Goal: Communication & Community: Share content

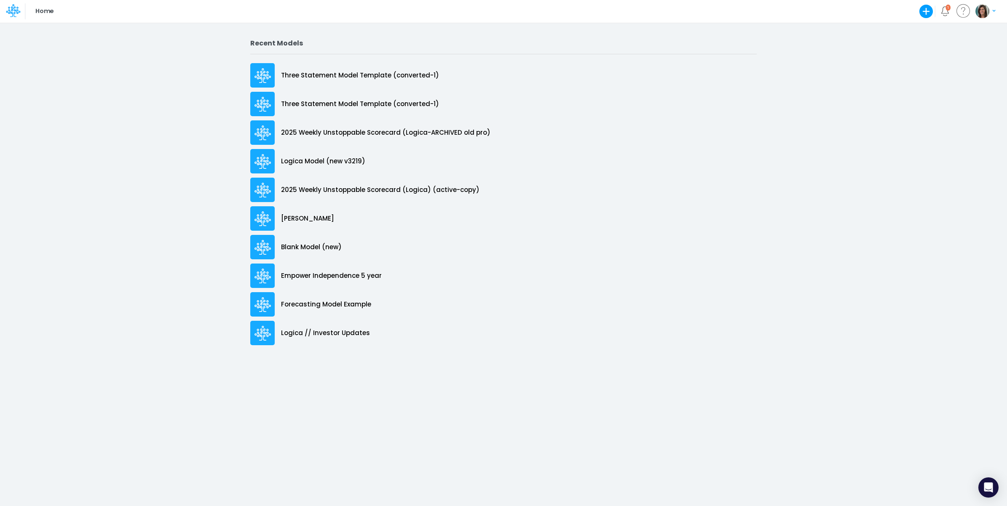
click at [13, 9] on icon at bounding box center [13, 10] width 14 height 14
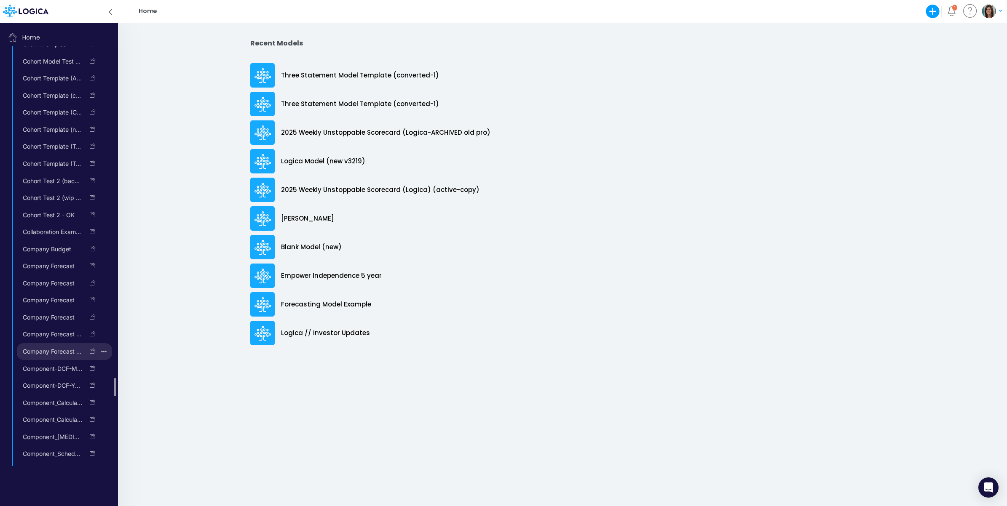
scroll to position [2873, 0]
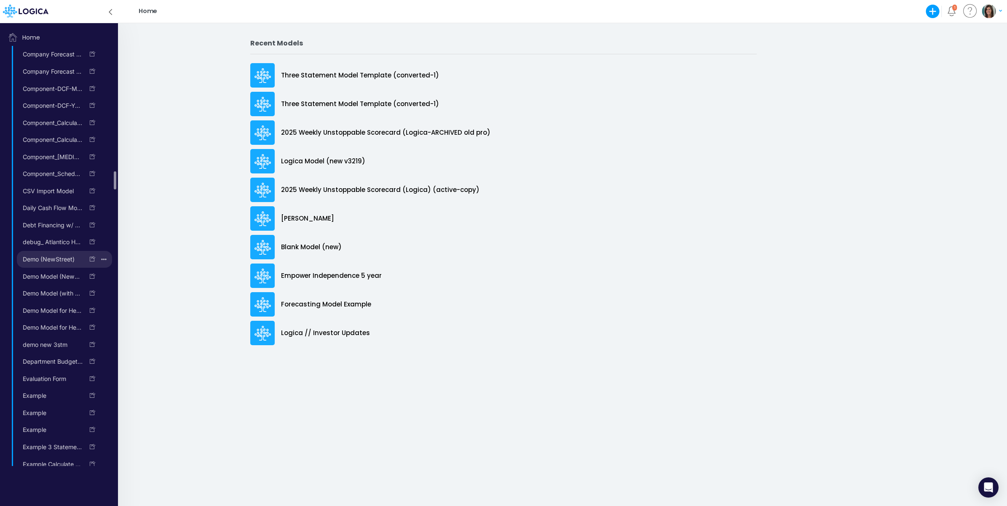
click at [56, 266] on link "Demo (NewStreet)" at bounding box center [50, 259] width 67 height 13
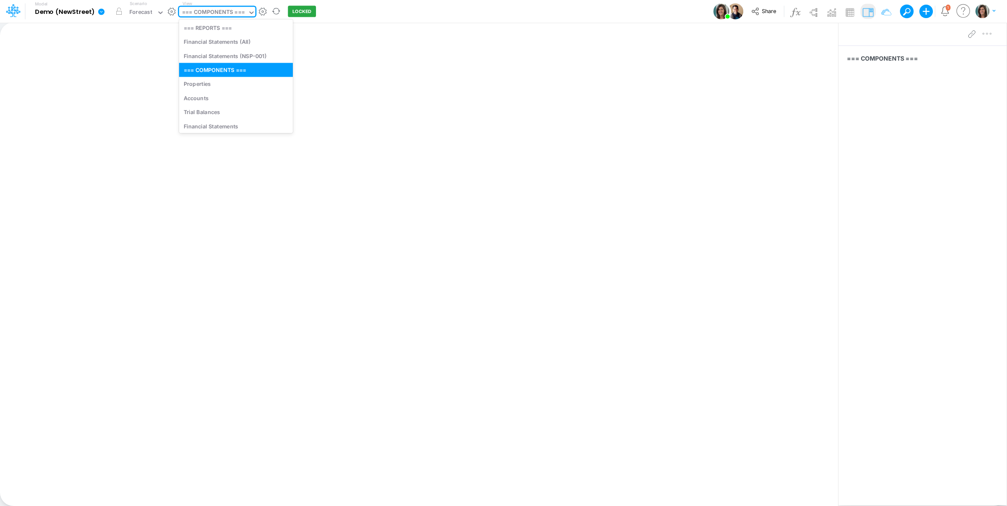
click at [225, 10] on div "=== COMPONENTS ===" at bounding box center [213, 13] width 63 height 10
click at [397, 12] on div "Model Demo (NewStreet) Edit model settings Duplicate Import QuickBooks QuickBoo…" at bounding box center [504, 11] width 906 height 23
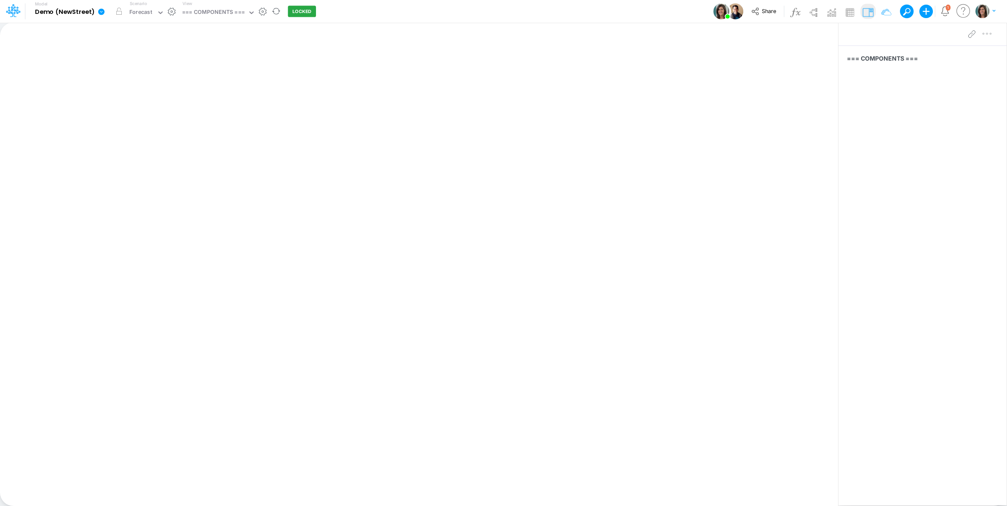
click at [102, 14] on icon at bounding box center [101, 11] width 6 height 6
click at [125, 89] on button "View model info" at bounding box center [144, 87] width 90 height 13
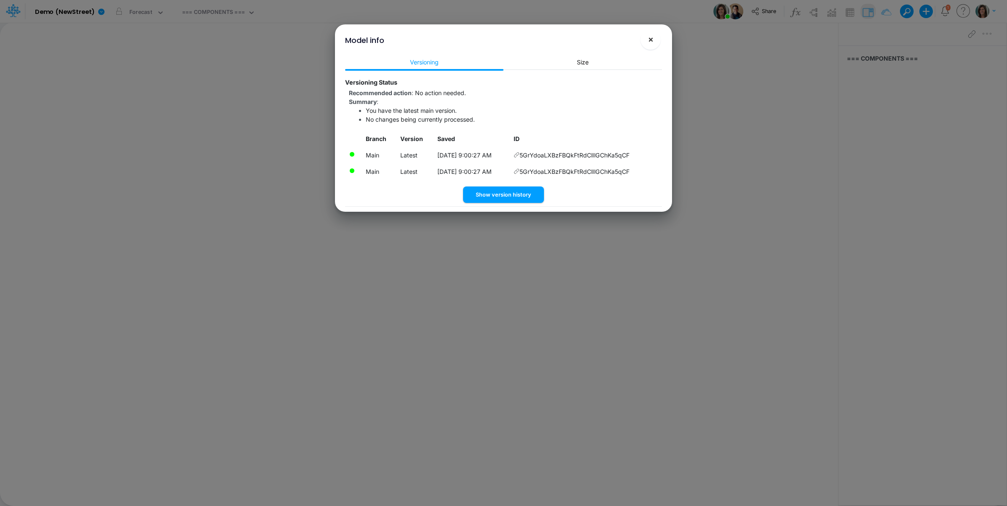
click at [651, 43] on span "×" at bounding box center [650, 39] width 5 height 10
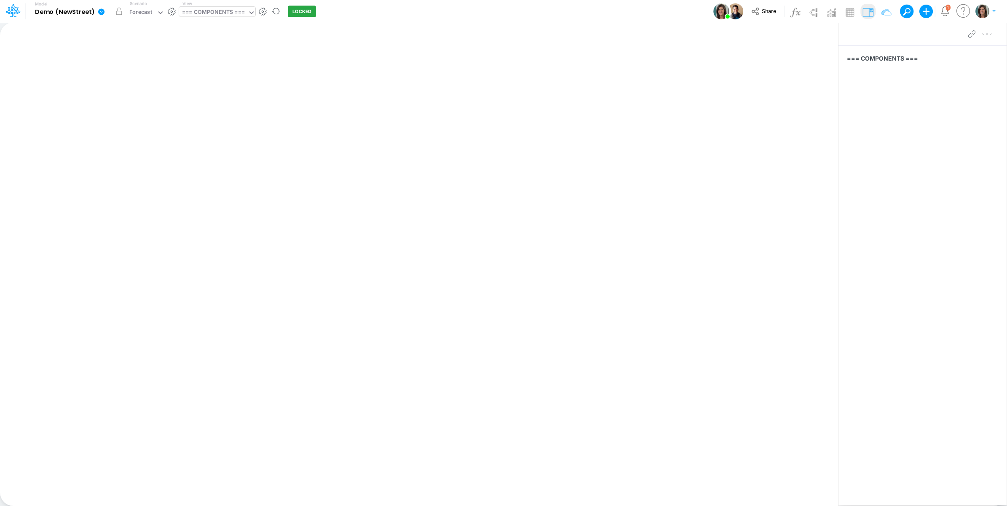
click at [228, 15] on div "=== COMPONENTS ===" at bounding box center [213, 13] width 63 height 10
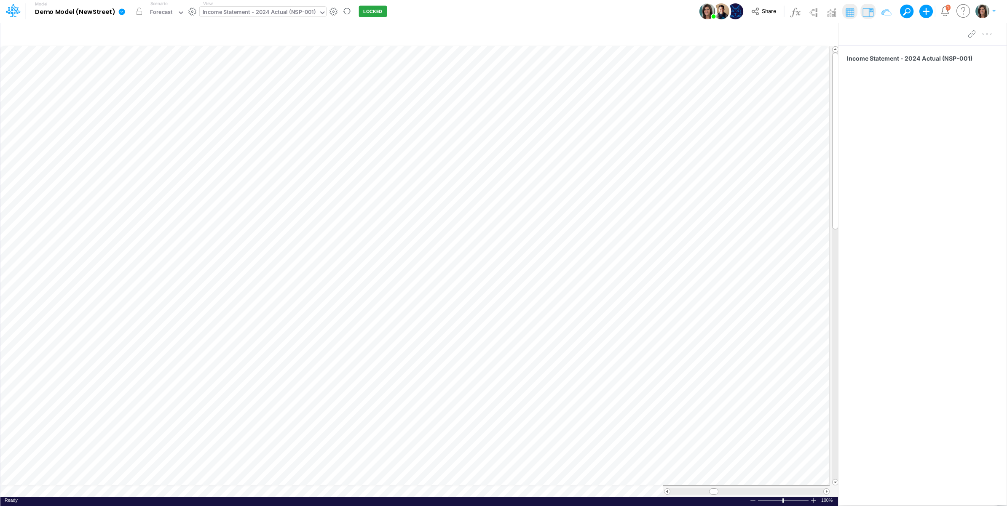
click at [244, 11] on div "Income Statement - 2024 Actual (NSP-001)" at bounding box center [259, 13] width 113 height 10
click at [447, 12] on div "Model Demo Model (NewStreet) Edit model settings Duplicate Import QuickBooks Qu…" at bounding box center [504, 11] width 906 height 23
click at [767, 8] on span "Share" at bounding box center [769, 11] width 14 height 6
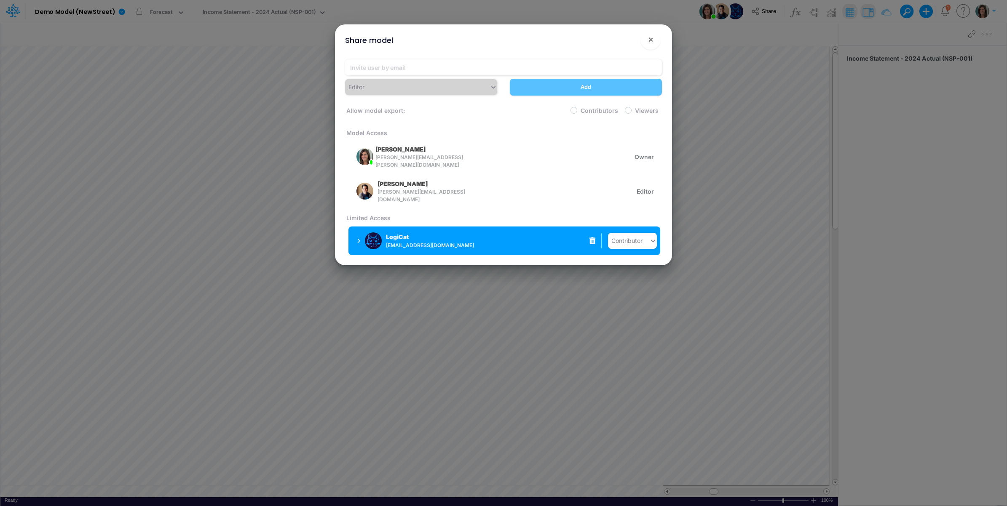
click at [592, 238] on icon at bounding box center [592, 241] width 6 height 7
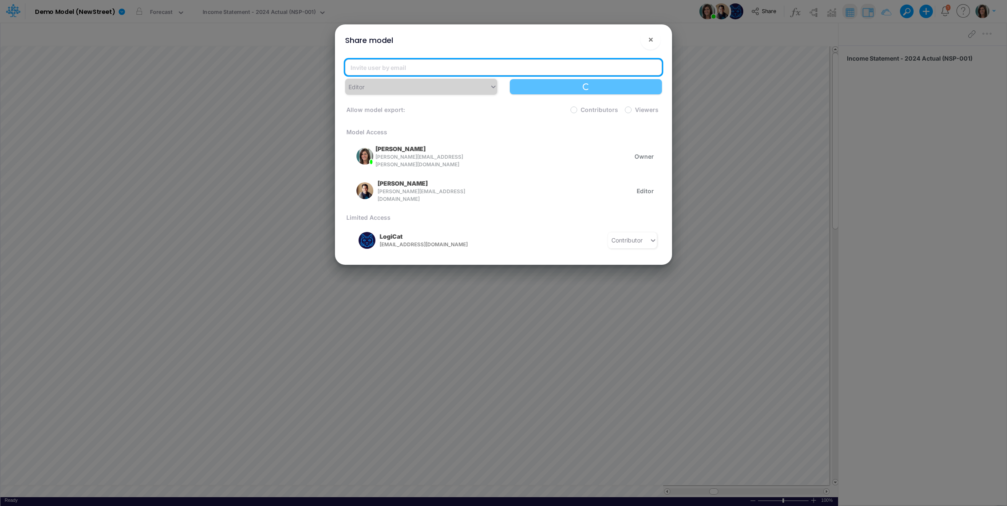
click at [409, 68] on input "email" at bounding box center [503, 67] width 317 height 16
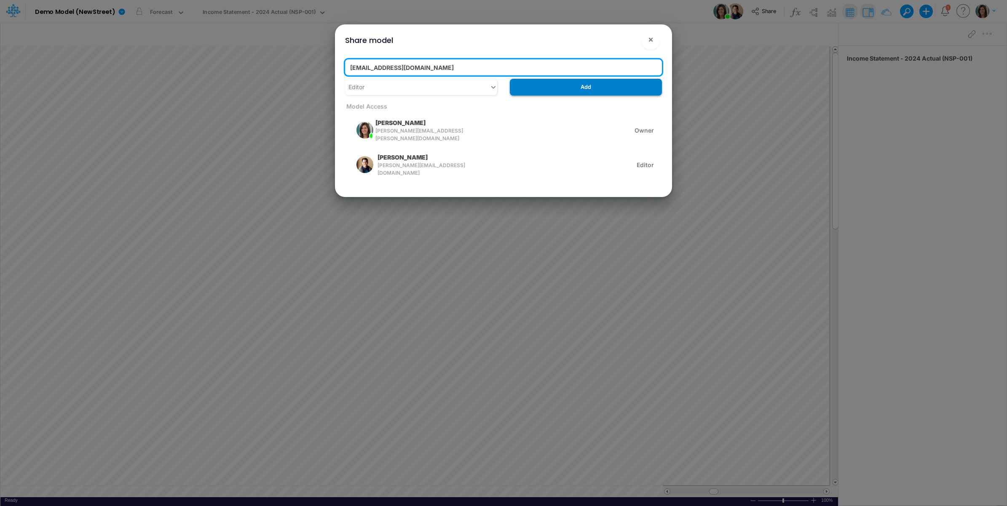
type input "[EMAIL_ADDRESS][DOMAIN_NAME]"
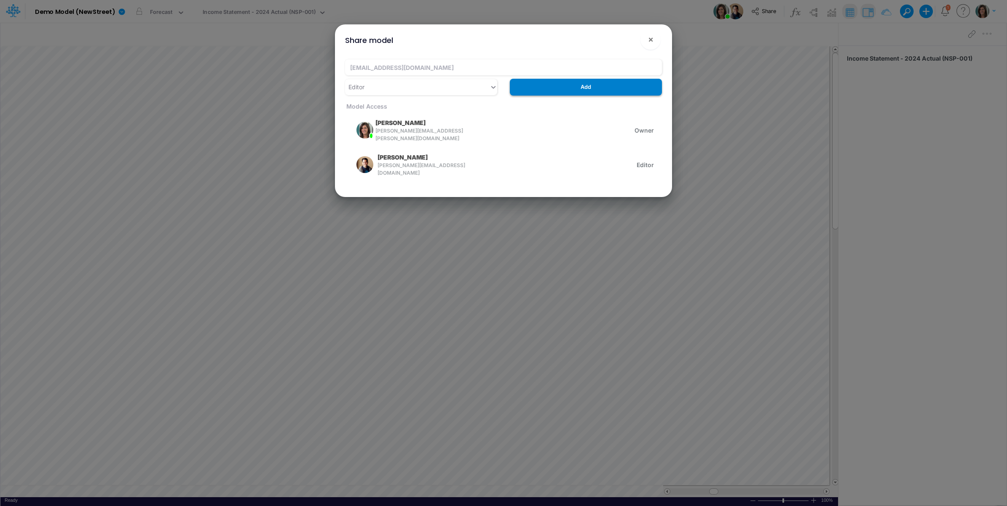
click at [562, 86] on button "Add" at bounding box center [586, 87] width 152 height 16
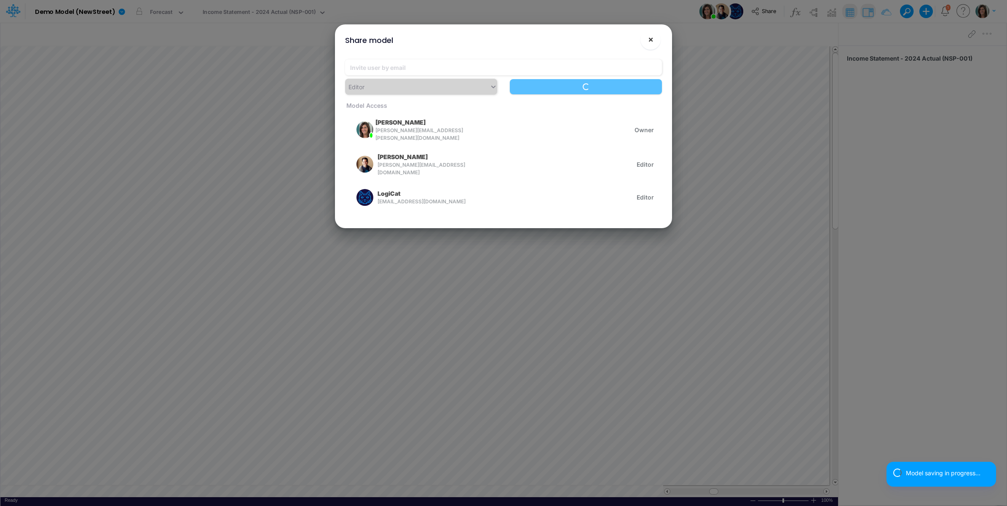
click at [652, 36] on span "×" at bounding box center [650, 39] width 5 height 10
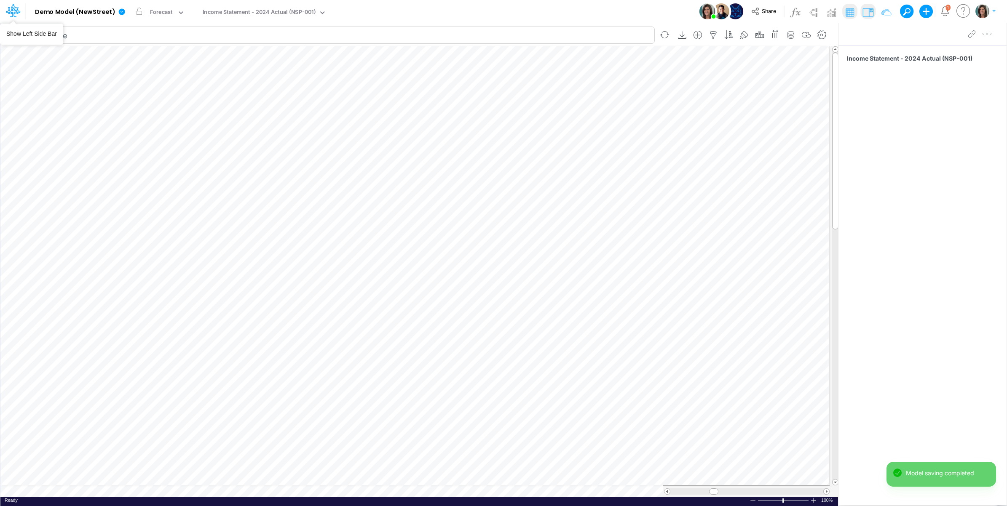
click at [12, 11] on icon at bounding box center [13, 10] width 14 height 14
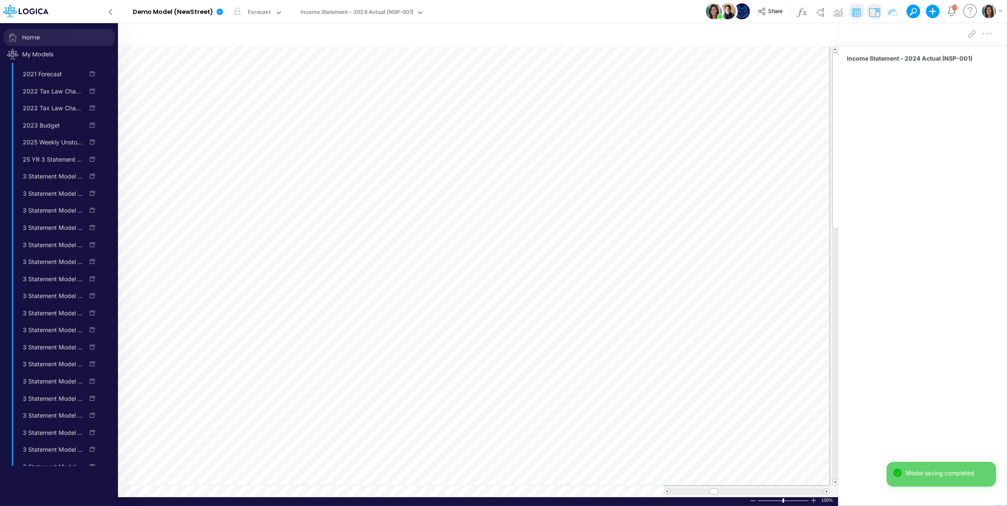
click at [24, 35] on span "Home" at bounding box center [59, 37] width 112 height 17
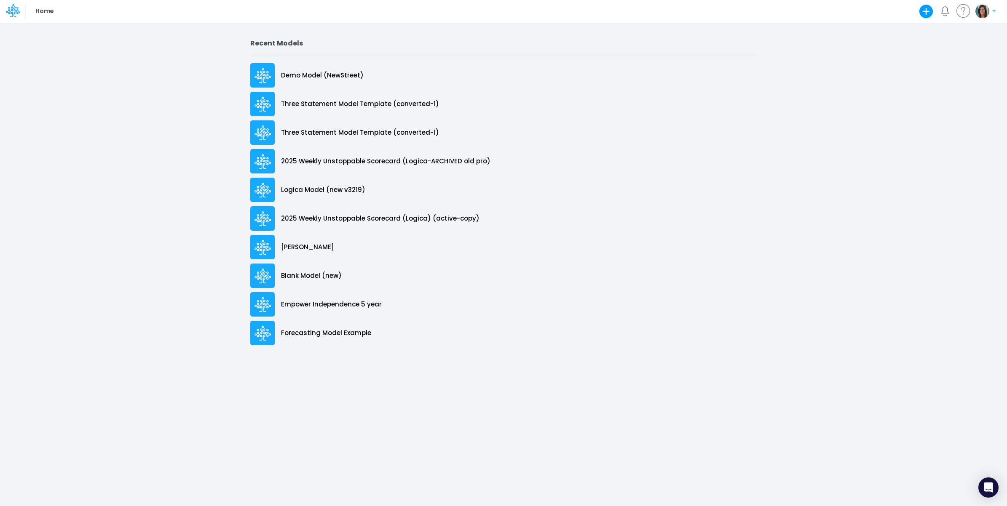
click at [13, 13] on icon at bounding box center [13, 10] width 14 height 14
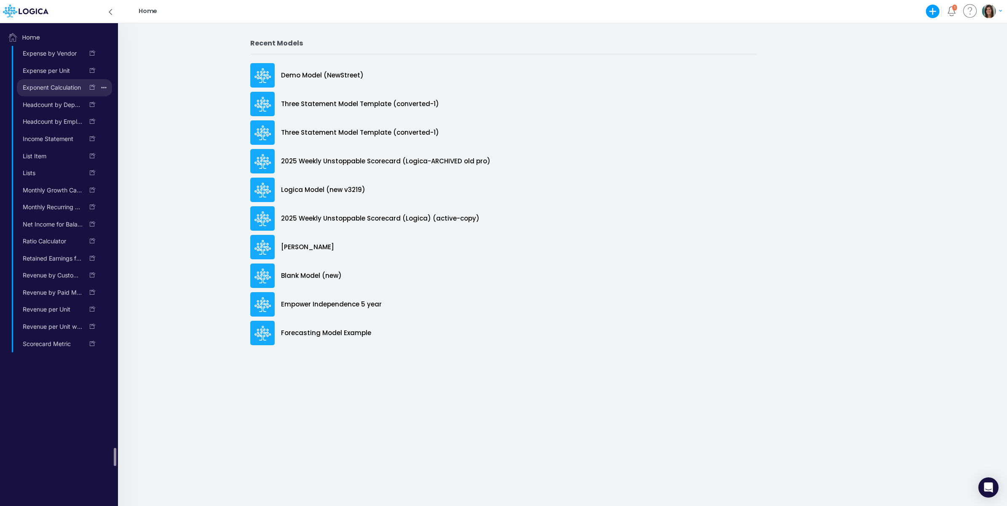
scroll to position [9133, 0]
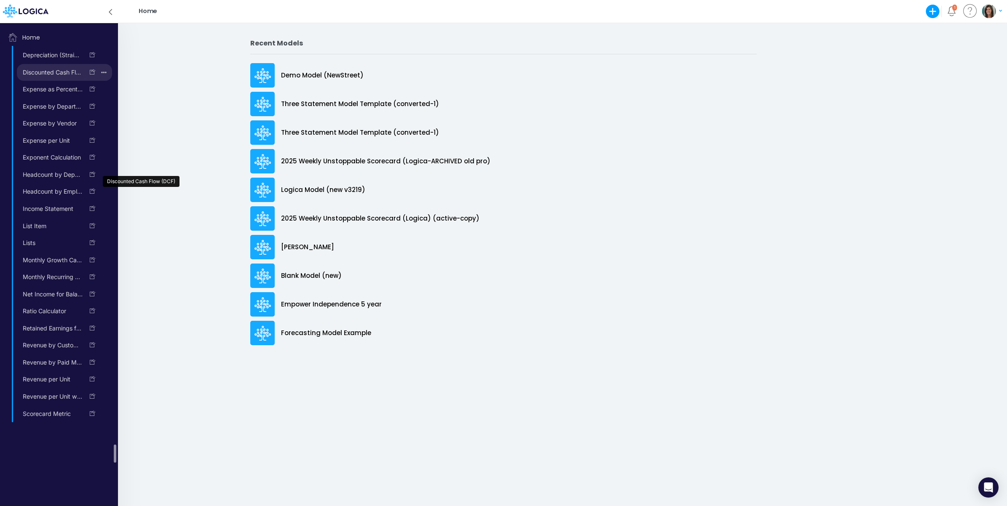
click at [60, 79] on link "Discounted Cash Flow (DCF)" at bounding box center [50, 72] width 67 height 13
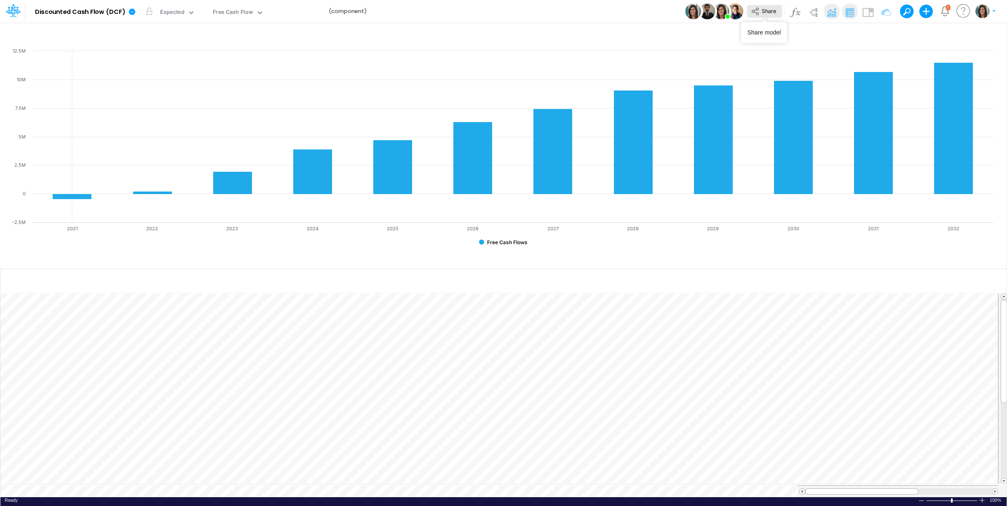
click at [766, 10] on span "Share" at bounding box center [769, 11] width 14 height 6
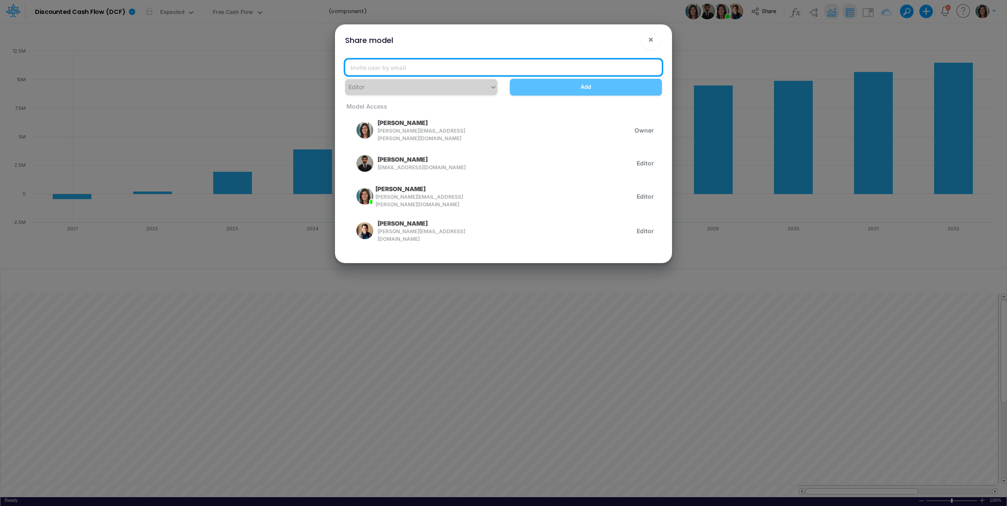
click at [414, 65] on input "email" at bounding box center [503, 67] width 317 height 16
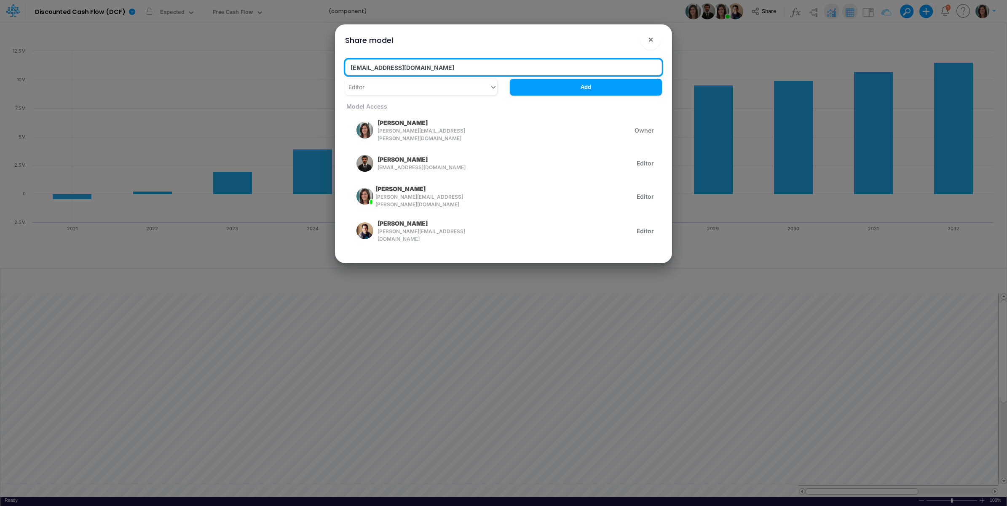
click at [382, 67] on input "[EMAIL_ADDRESS][DOMAIN_NAME]" at bounding box center [503, 67] width 317 height 16
type input "[EMAIL_ADDRESS][DOMAIN_NAME]"
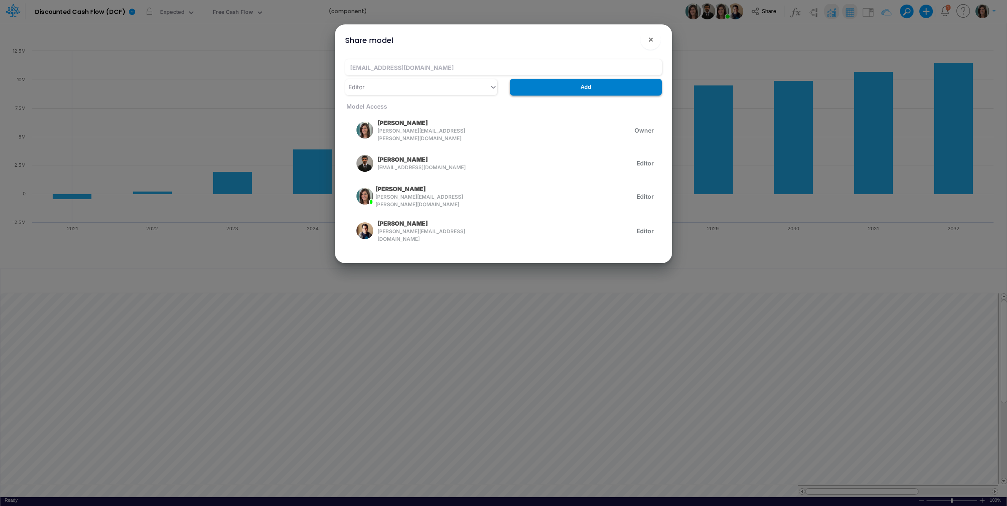
click at [582, 87] on button "Add" at bounding box center [586, 87] width 152 height 16
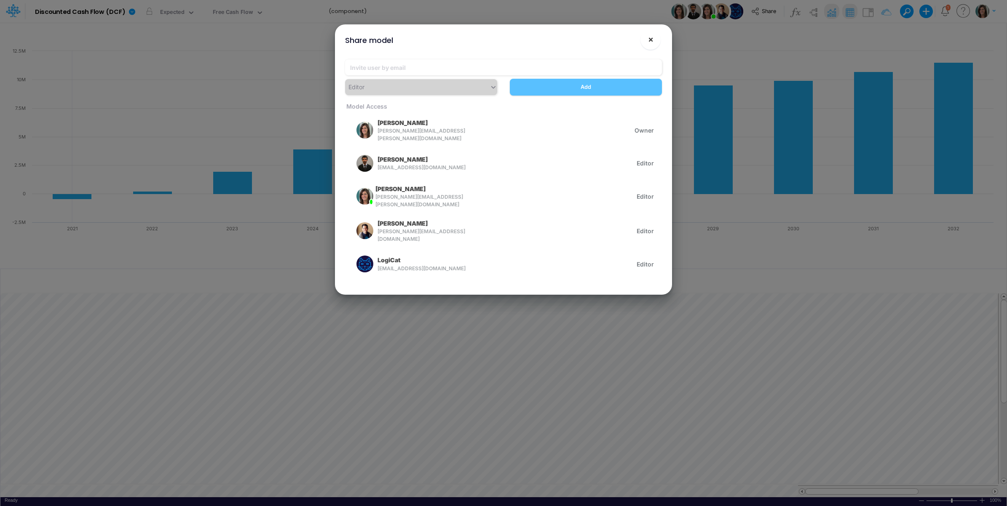
click at [653, 36] on span "×" at bounding box center [650, 39] width 5 height 10
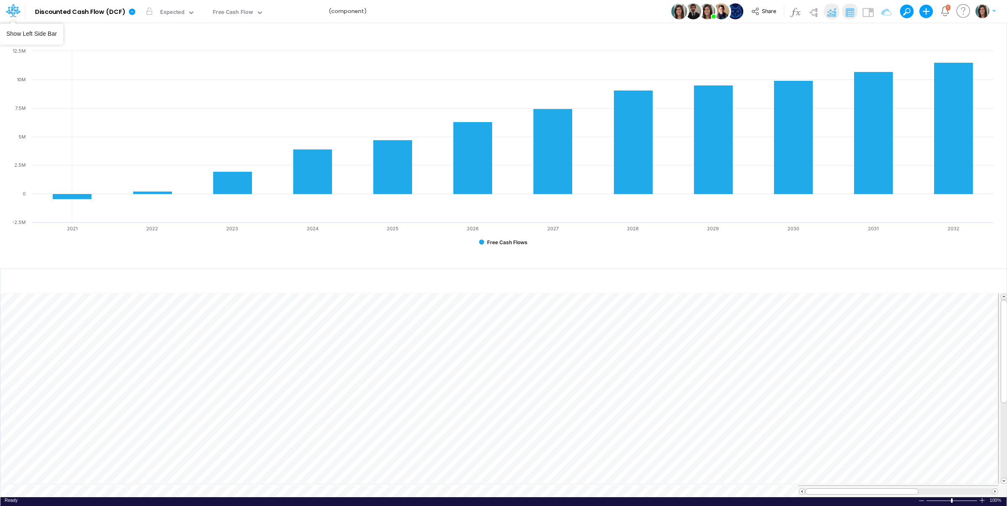
click at [13, 13] on icon at bounding box center [14, 14] width 3 height 5
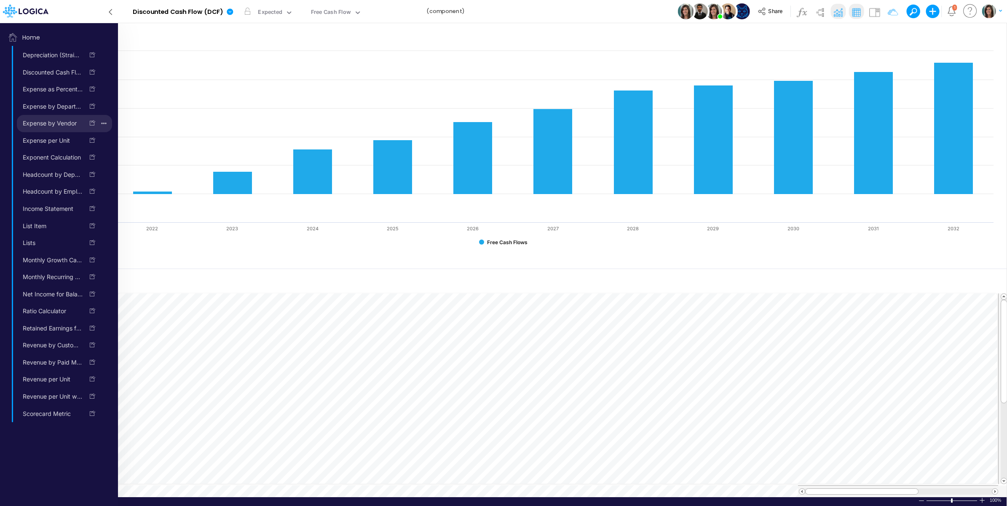
scroll to position [9063, 0]
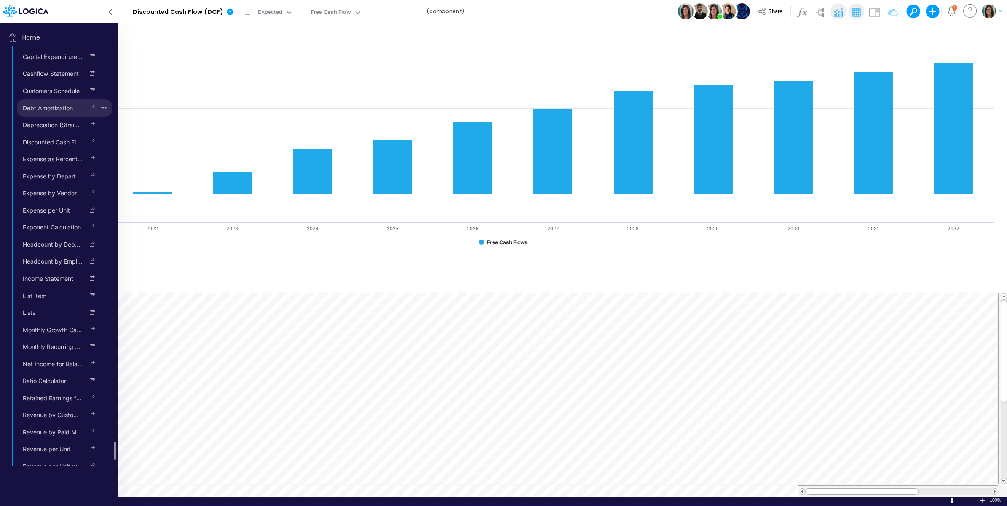
click at [58, 115] on link "Debt Amortization" at bounding box center [50, 108] width 67 height 13
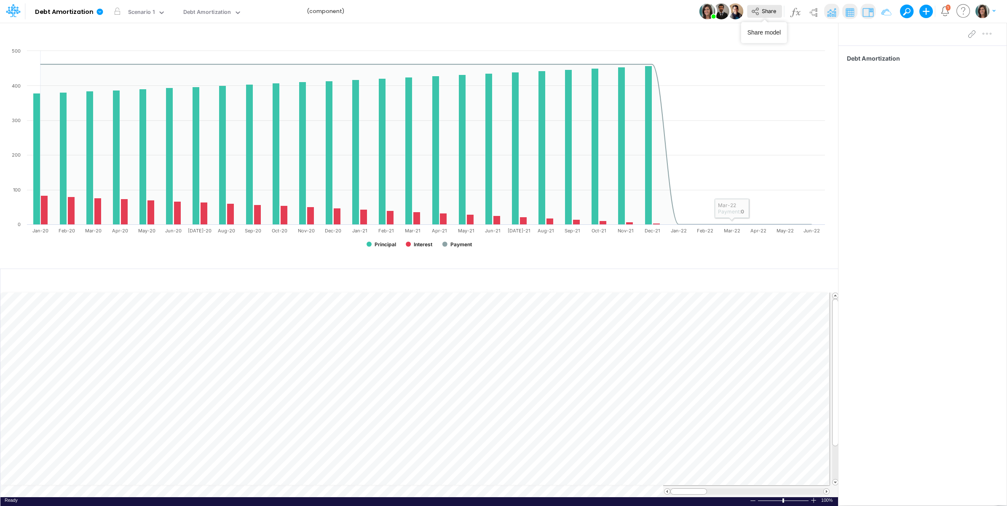
click at [769, 11] on span "Share" at bounding box center [769, 11] width 14 height 6
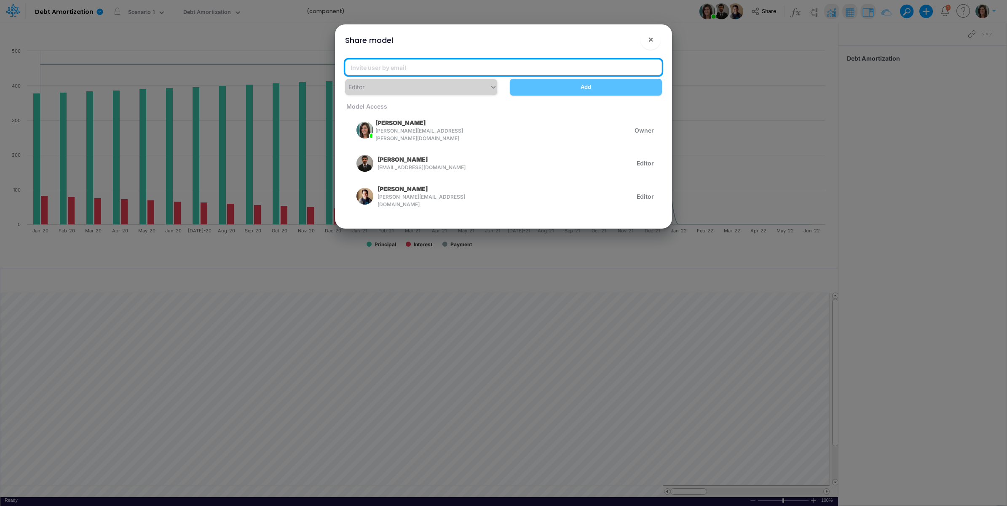
click at [456, 68] on input "email" at bounding box center [503, 67] width 317 height 16
paste input "[EMAIL_ADDRESS][DOMAIN_NAME]"
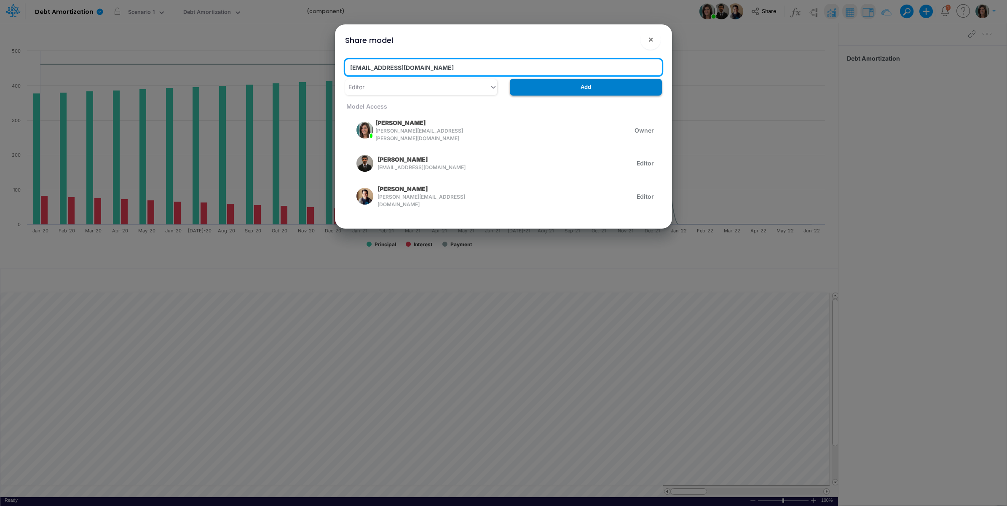
type input "[EMAIL_ADDRESS][DOMAIN_NAME]"
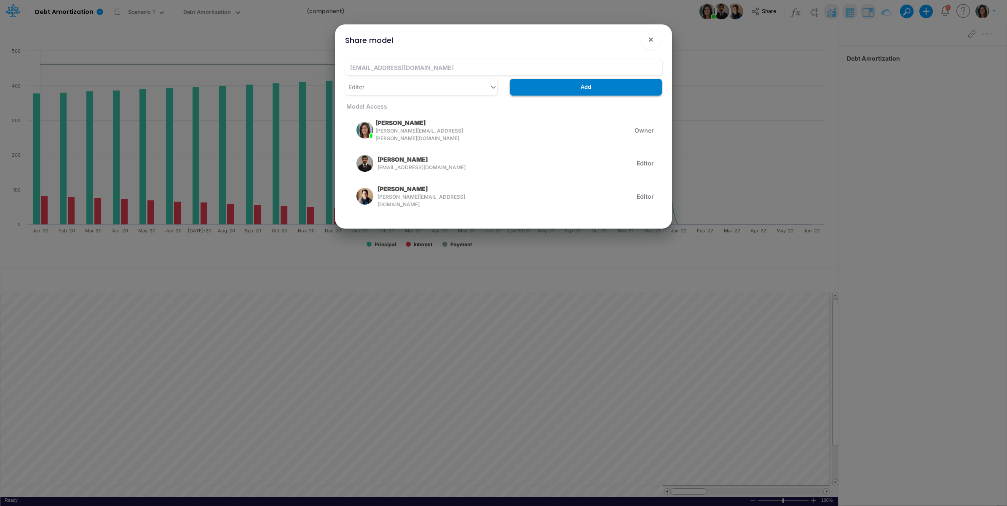
click at [582, 95] on button "Add" at bounding box center [586, 87] width 152 height 16
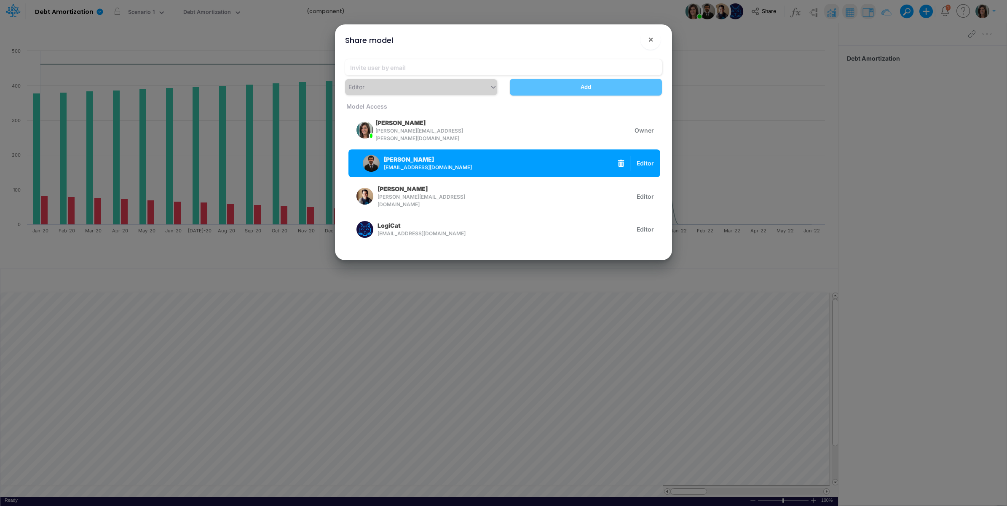
click at [622, 160] on icon "button" at bounding box center [621, 163] width 6 height 7
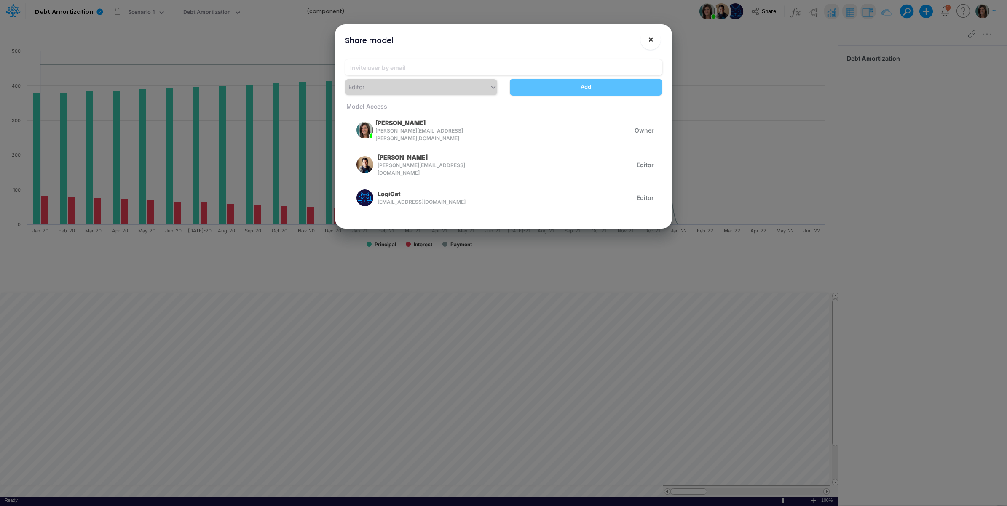
click at [648, 40] on span "×" at bounding box center [650, 39] width 5 height 10
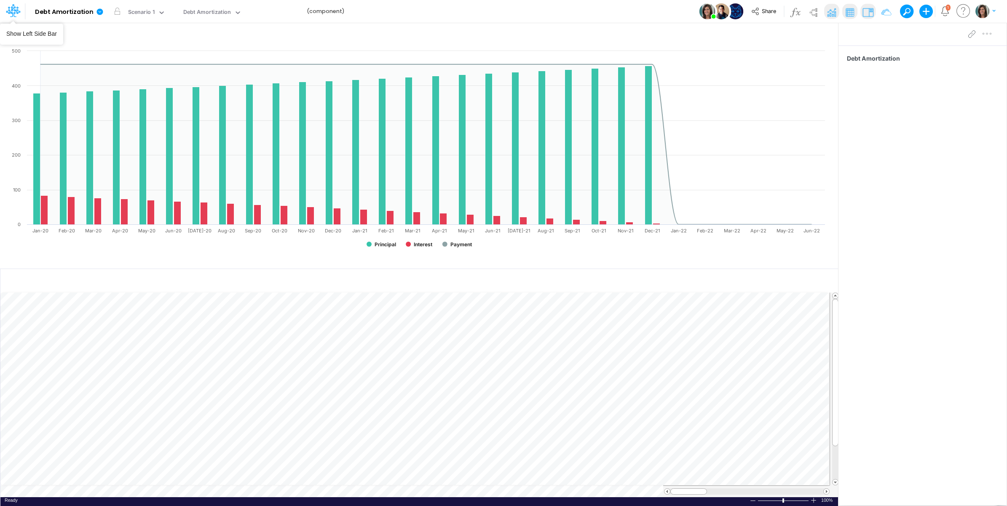
click at [13, 15] on icon at bounding box center [13, 10] width 14 height 14
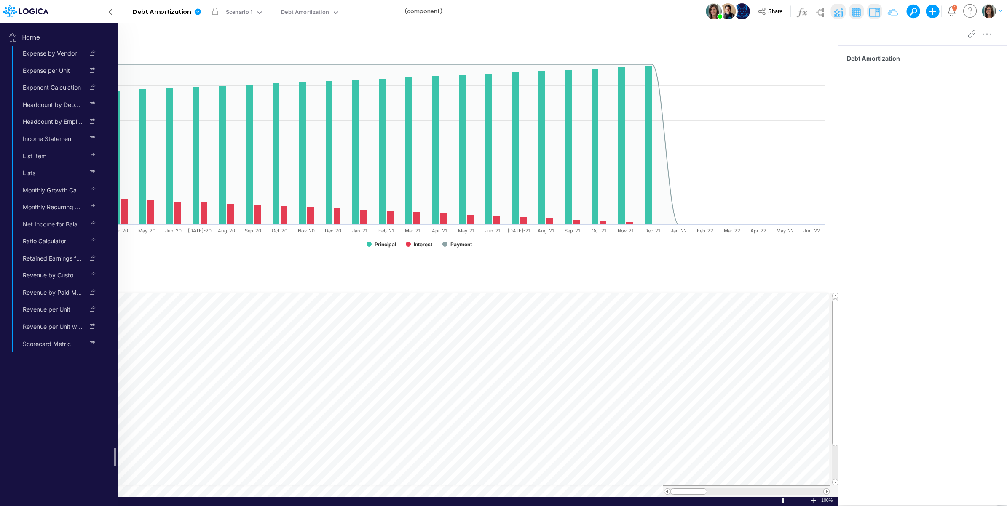
scroll to position [9133, 0]
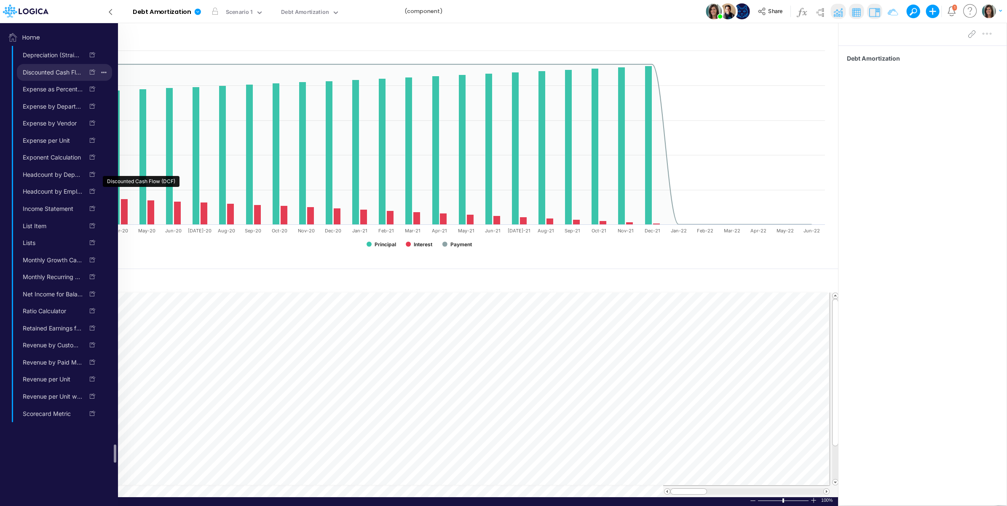
click at [53, 79] on link "Discounted Cash Flow (DCF)" at bounding box center [50, 72] width 67 height 13
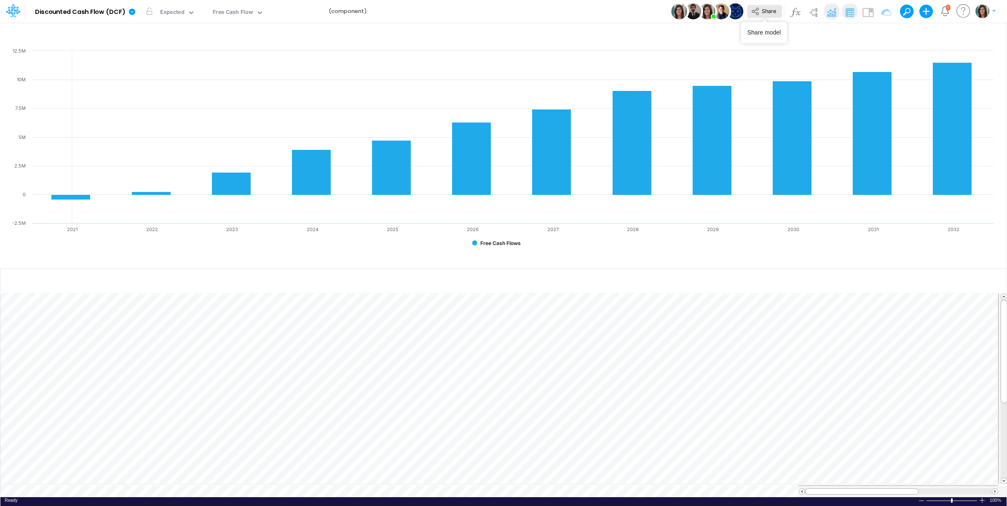
click at [762, 11] on span "Share" at bounding box center [769, 11] width 14 height 6
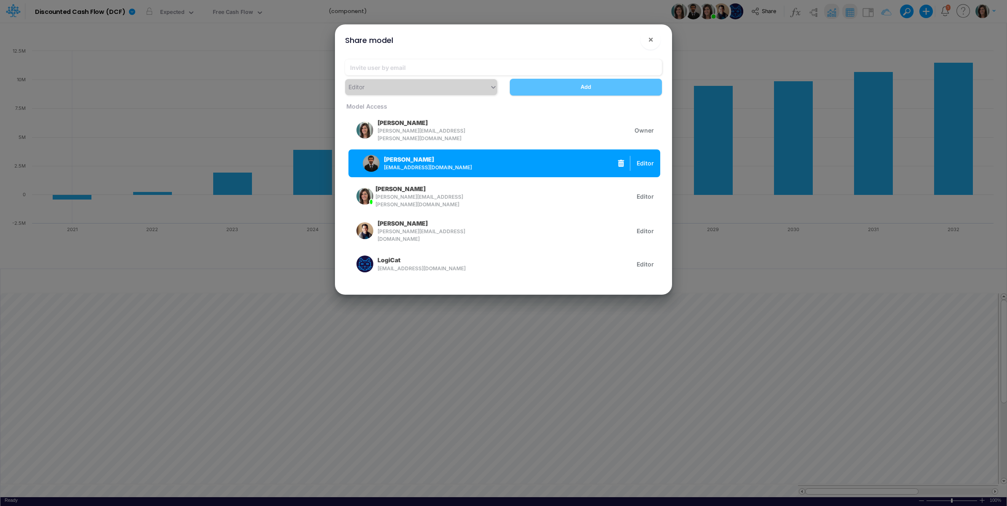
click at [619, 160] on icon "button" at bounding box center [621, 163] width 6 height 7
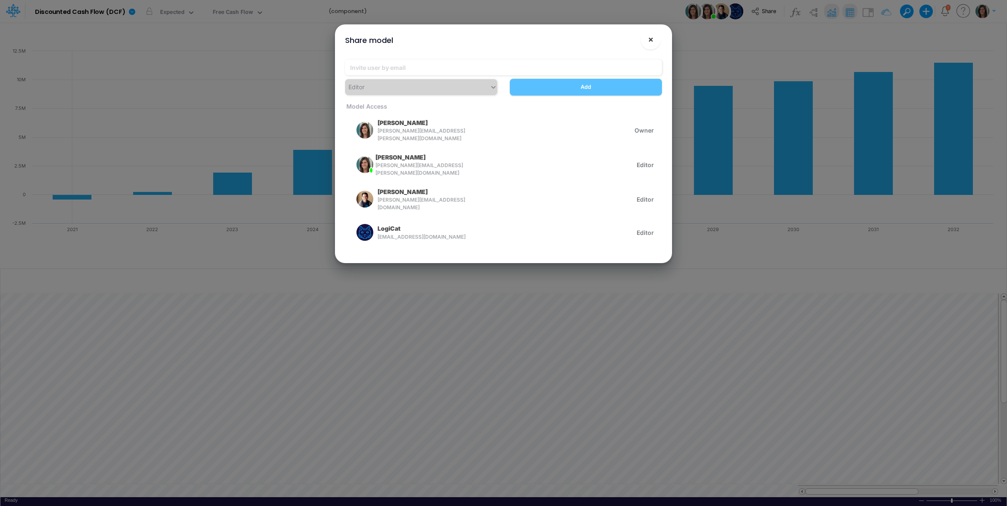
click at [647, 36] on button "×" at bounding box center [650, 39] width 20 height 20
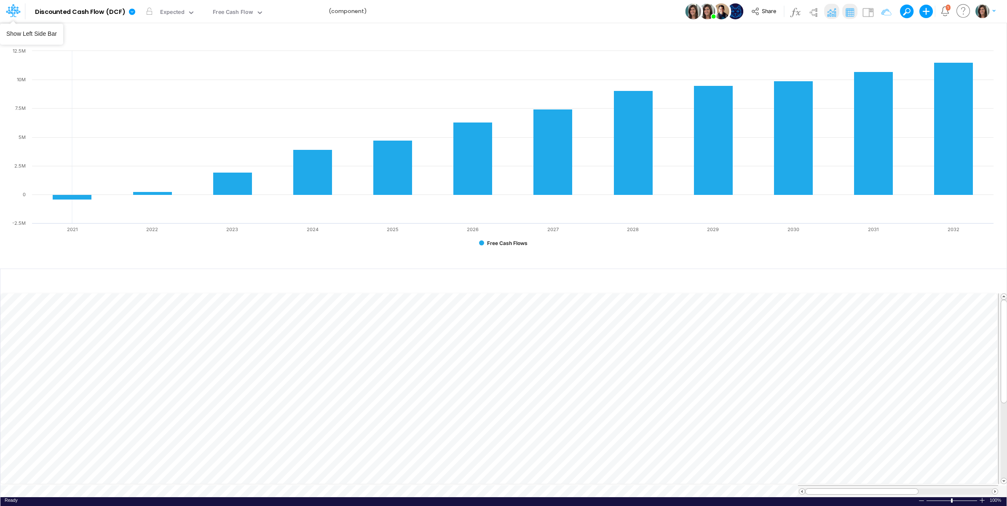
click at [10, 11] on icon at bounding box center [10, 13] width 5 height 8
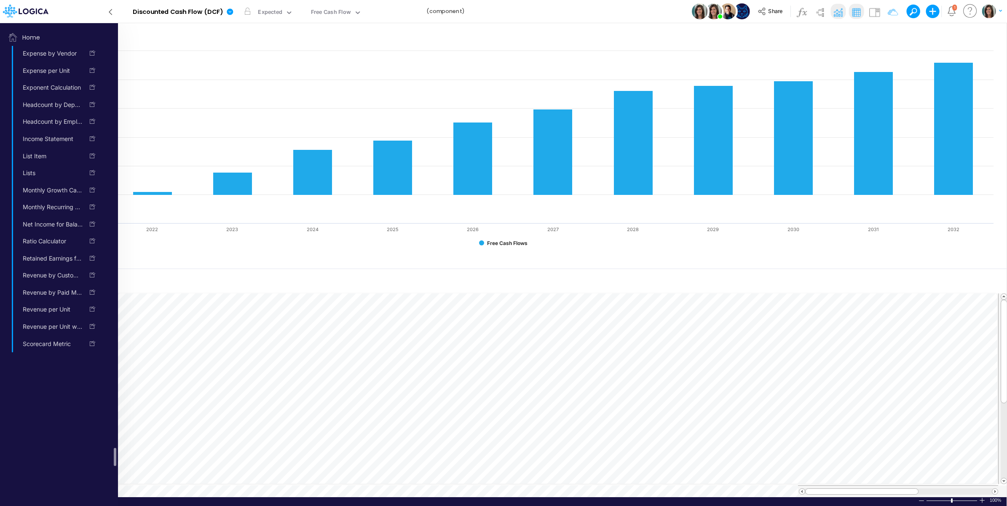
scroll to position [9133, 0]
click at [112, 7] on icon at bounding box center [110, 12] width 9 height 15
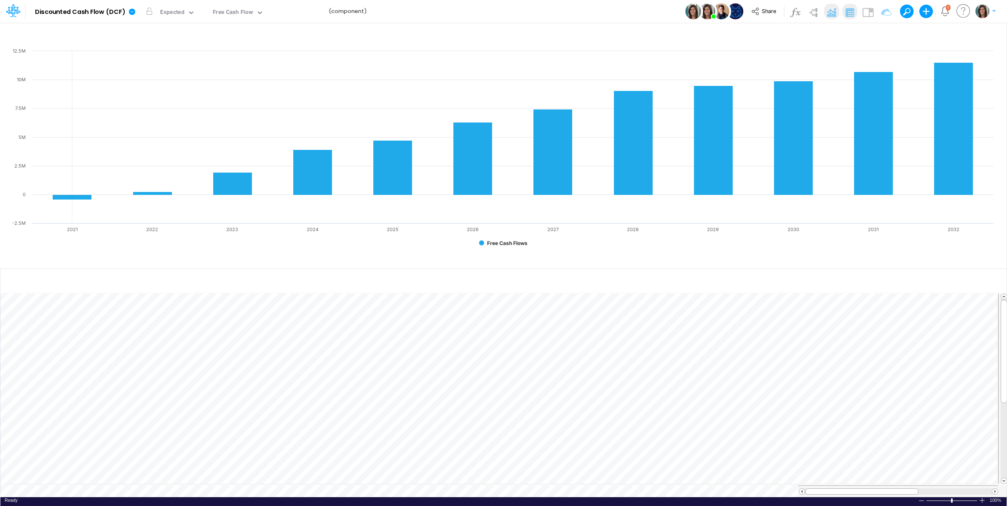
click at [13, 11] on icon at bounding box center [13, 10] width 14 height 14
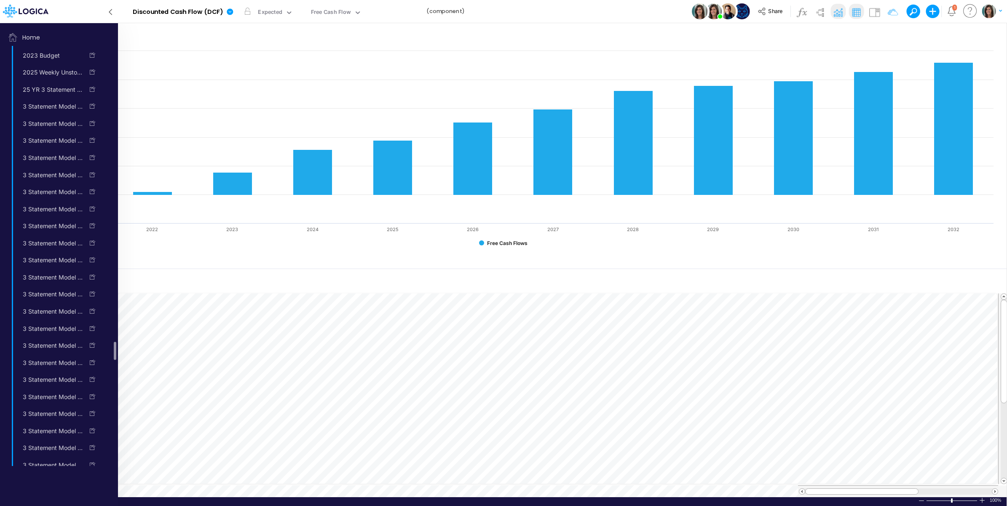
scroll to position [0, 0]
click at [52, 34] on span "Home" at bounding box center [59, 37] width 112 height 17
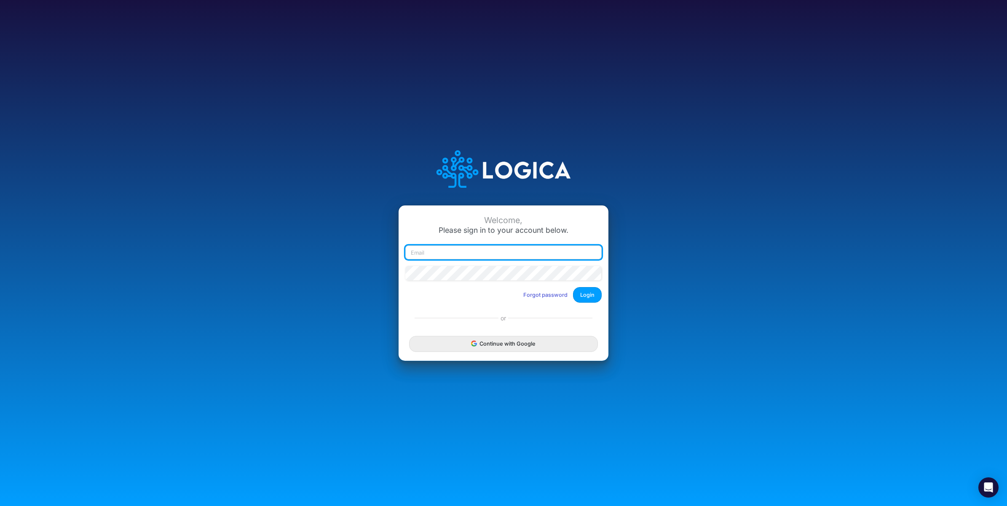
click at [483, 256] on input "email" at bounding box center [503, 253] width 196 height 14
paste input "[EMAIL_ADDRESS][DOMAIN_NAME]"
type input "[EMAIL_ADDRESS][DOMAIN_NAME]"
click at [586, 292] on button "Login" at bounding box center [587, 295] width 29 height 16
